Goal: Book appointment/travel/reservation

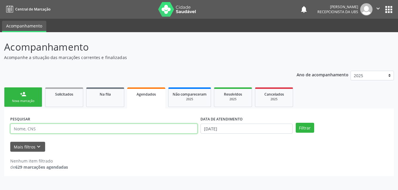
click at [167, 131] on input "text" at bounding box center [103, 129] width 187 height 10
type input "12521206482"
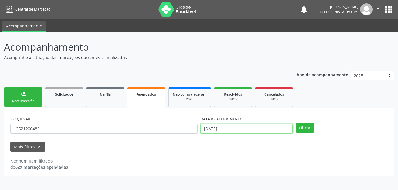
click at [223, 131] on input "[DATE]" at bounding box center [246, 129] width 92 height 10
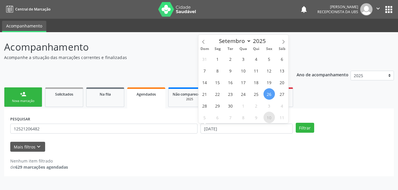
click at [269, 117] on span "10" at bounding box center [268, 117] width 11 height 11
type input "[DATE]"
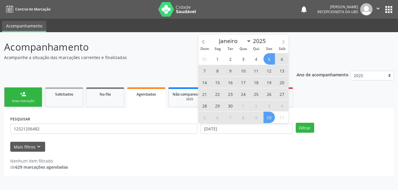
click at [283, 40] on icon at bounding box center [283, 42] width 2 height 4
select select "9"
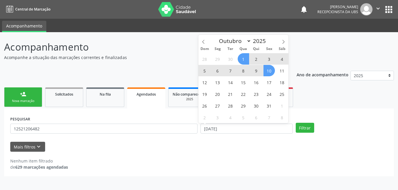
click at [241, 58] on span "1" at bounding box center [242, 58] width 11 height 11
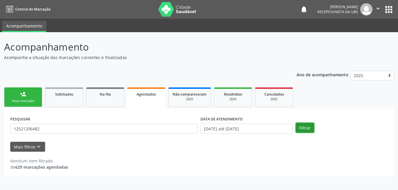
click at [295, 127] on button "Filtrar" at bounding box center [304, 128] width 18 height 10
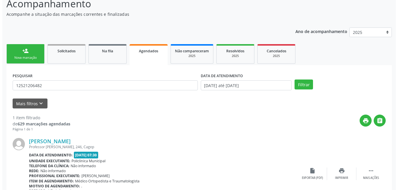
scroll to position [79, 0]
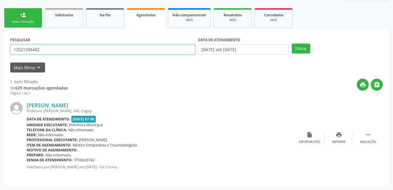
drag, startPoint x: 45, startPoint y: 49, endPoint x: 13, endPoint y: 49, distance: 31.6
click at [13, 49] on input "12521206482" at bounding box center [102, 49] width 185 height 10
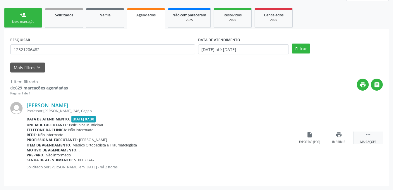
click at [367, 136] on icon "" at bounding box center [368, 135] width 6 height 6
click at [308, 145] on div "[PERSON_NAME] Professor [PERSON_NAME], 246, Cagep Data de atendimento: [DATE] 0…" at bounding box center [196, 138] width 373 height 84
click at [309, 136] on icon "cancel" at bounding box center [309, 135] width 6 height 6
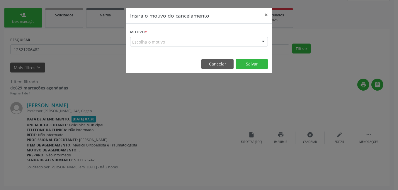
click at [226, 39] on div "Escolha o motivo" at bounding box center [199, 42] width 138 height 10
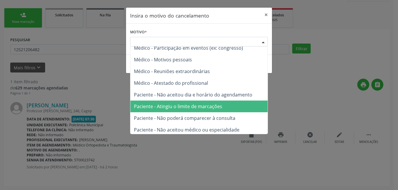
scroll to position [30, 0]
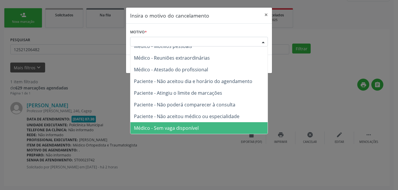
click at [205, 122] on span "Médico - Sem vaga disponível" at bounding box center [198, 128] width 137 height 12
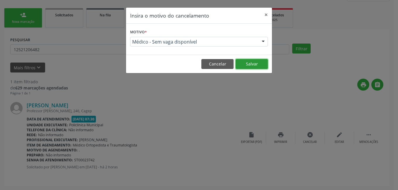
click at [259, 64] on button "Salvar" at bounding box center [251, 64] width 32 height 10
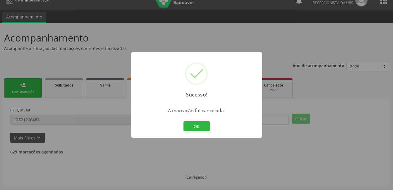
scroll to position [0, 0]
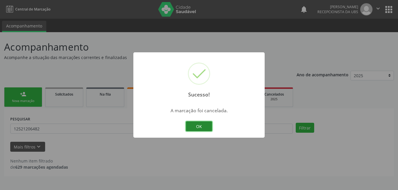
click at [197, 129] on button "OK" at bounding box center [199, 126] width 26 height 10
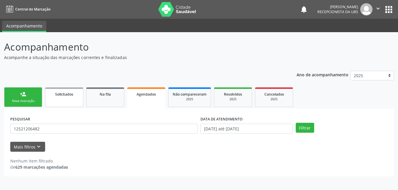
click at [57, 98] on link "Solicitados" at bounding box center [64, 98] width 38 height 20
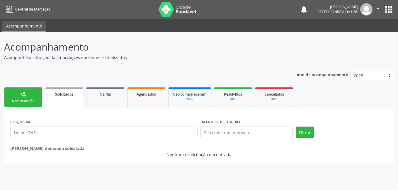
click at [12, 101] on div "Nova marcação" at bounding box center [22, 101] width 29 height 4
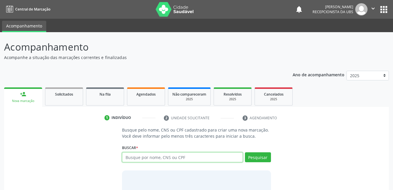
drag, startPoint x: 150, startPoint y: 153, endPoint x: 150, endPoint y: 156, distance: 3.2
click at [150, 154] on input "text" at bounding box center [182, 158] width 121 height 10
paste input "12521206482"
type input "12521206482"
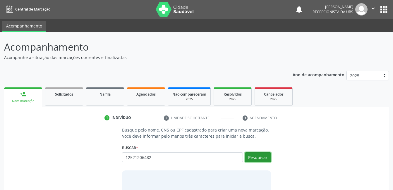
click at [258, 156] on button "Pesquisar" at bounding box center [258, 158] width 26 height 10
type input "12521206482"
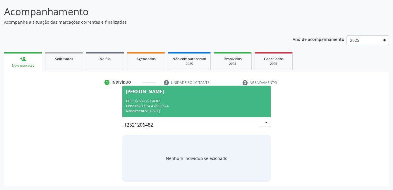
click at [192, 106] on div "CNS: 898 0034 4763 3524" at bounding box center [196, 106] width 141 height 5
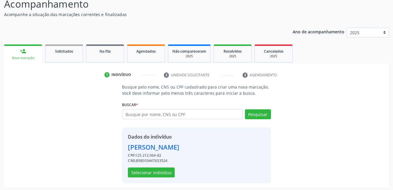
scroll to position [44, 0]
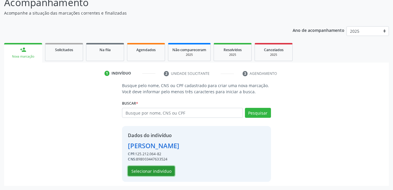
click at [147, 172] on button "Selecionar indivíduo" at bounding box center [151, 171] width 47 height 10
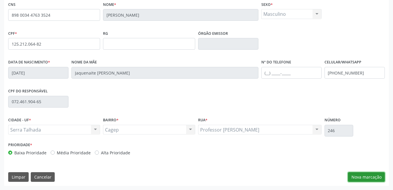
click at [351, 175] on button "Nova marcação" at bounding box center [366, 177] width 37 height 10
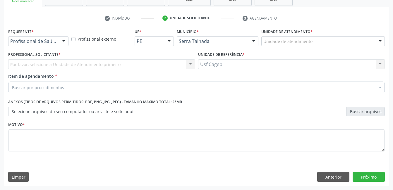
scroll to position [100, 0]
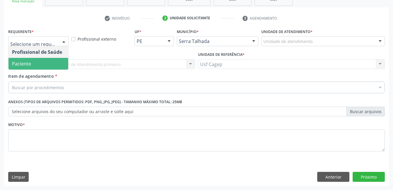
click at [46, 63] on span "Paciente" at bounding box center [38, 64] width 60 height 12
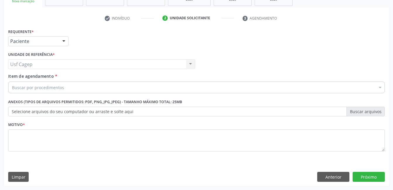
click at [119, 87] on div "Buscar por procedimentos" at bounding box center [196, 88] width 377 height 12
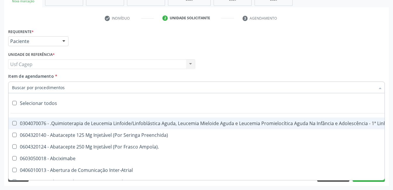
paste input "225270"
type input "225270"
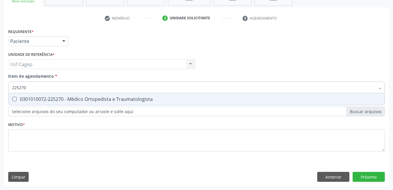
click at [124, 98] on div "0301010072-225270 - Médico Ortopedista e Traumatologista" at bounding box center [196, 99] width 369 height 5
checkbox Traumatologista "true"
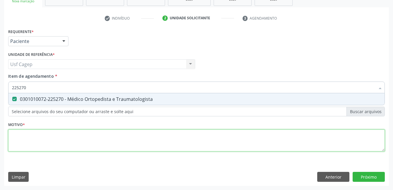
click at [121, 143] on div "Requerente * Paciente Profissional de Saúde Paciente Nenhum resultado encontrad…" at bounding box center [196, 93] width 377 height 133
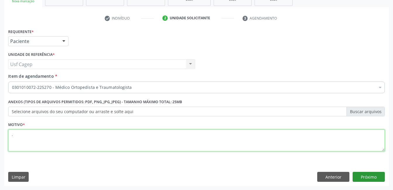
type textarea "."
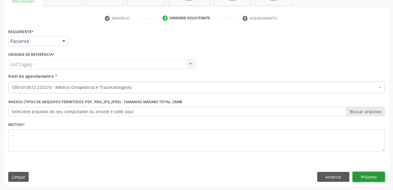
click at [366, 176] on button "Próximo" at bounding box center [369, 177] width 32 height 10
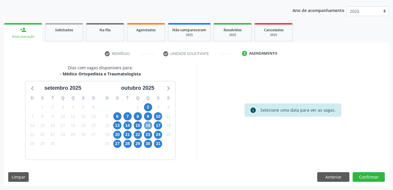
click at [146, 124] on span "16" at bounding box center [148, 125] width 8 height 8
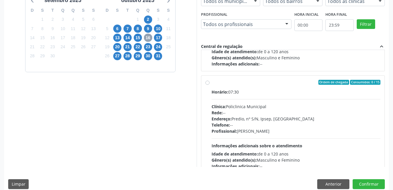
scroll to position [88, 0]
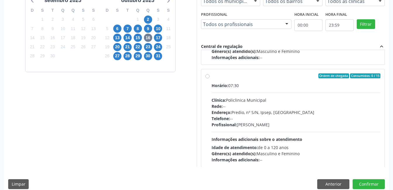
click at [243, 123] on div "Profissional: [PERSON_NAME]" at bounding box center [296, 125] width 169 height 6
click at [210, 79] on input "Ordem de chegada Consumidos: 0 / 15 Horário: 07:30 Clínica: Policlinica Municip…" at bounding box center [207, 75] width 4 height 5
radio input "true"
click at [146, 28] on span "9" at bounding box center [148, 29] width 8 height 8
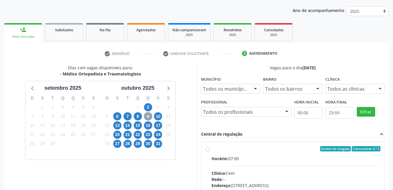
scroll to position [149, 0]
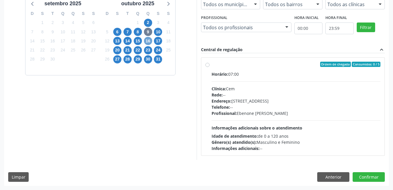
click at [148, 42] on span "16" at bounding box center [148, 41] width 8 height 8
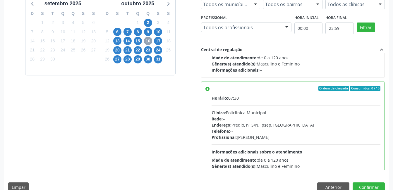
scroll to position [117, 0]
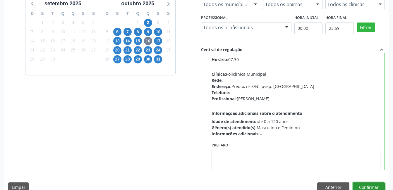
click at [364, 186] on button "Confirmar" at bounding box center [369, 188] width 32 height 10
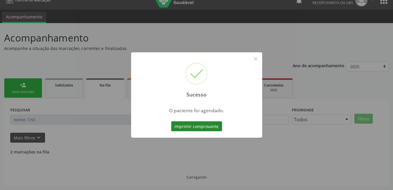
scroll to position [3, 0]
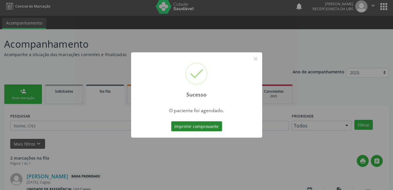
click at [203, 127] on button "Imprimir comprovante" at bounding box center [196, 126] width 51 height 10
